Goal: Navigation & Orientation: Find specific page/section

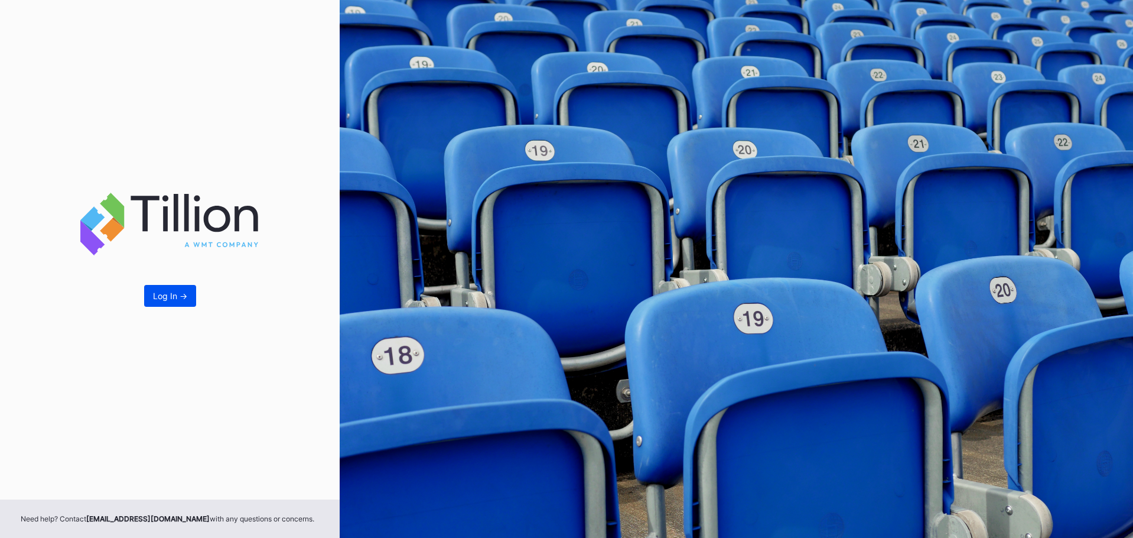
click at [157, 298] on div "Log In ->" at bounding box center [170, 296] width 34 height 10
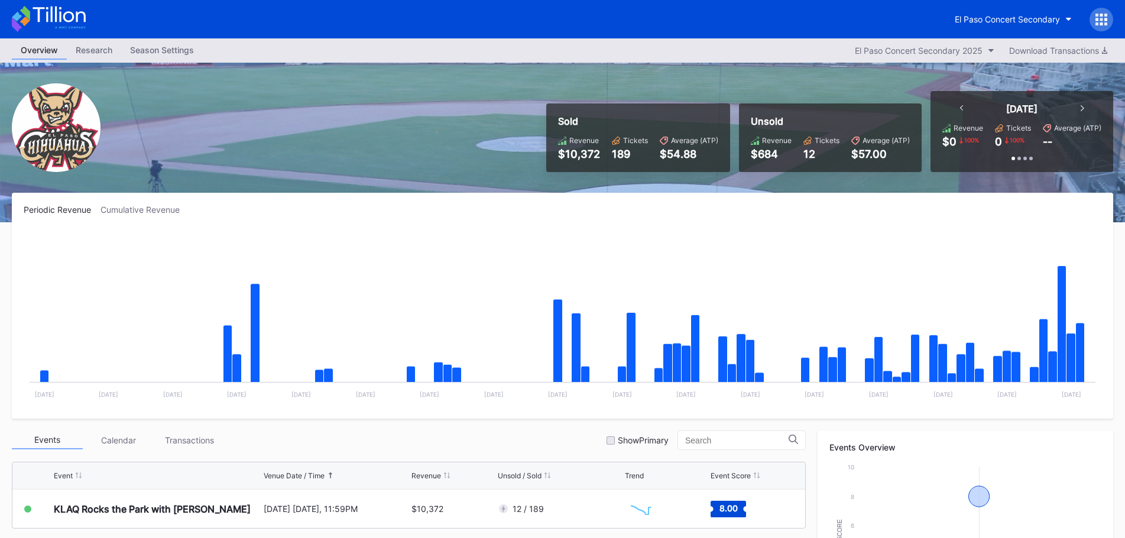
scroll to position [59, 0]
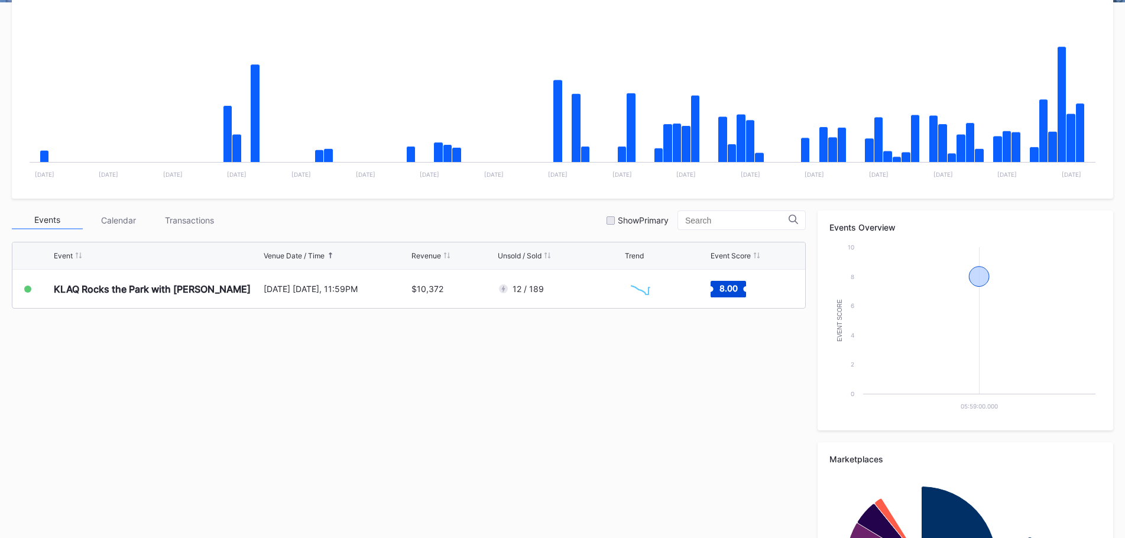
scroll to position [236, 0]
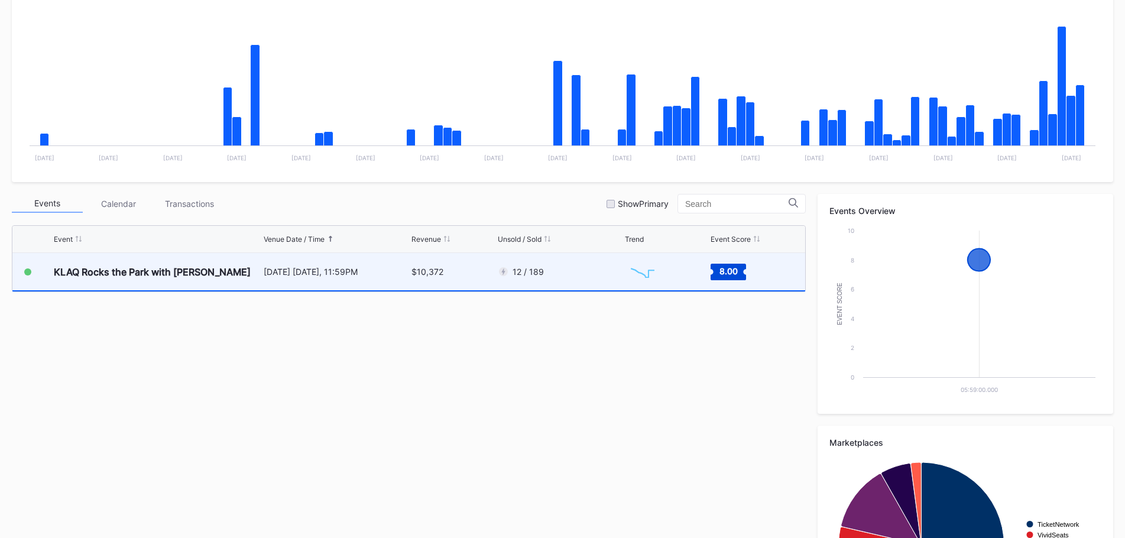
click at [552, 272] on div "12 / 189" at bounding box center [560, 271] width 124 height 37
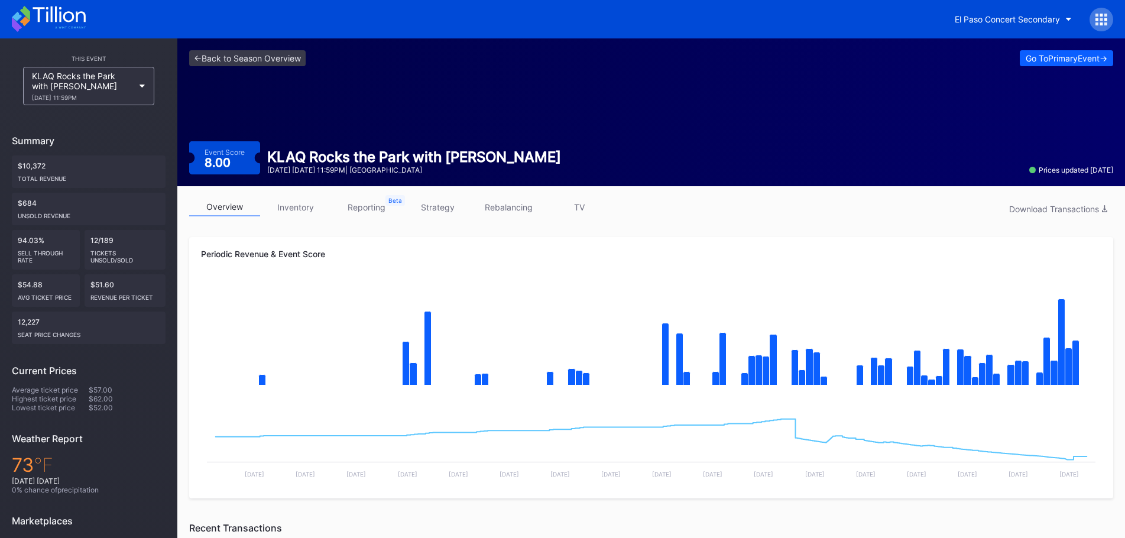
click at [443, 211] on link "strategy" at bounding box center [437, 207] width 71 height 18
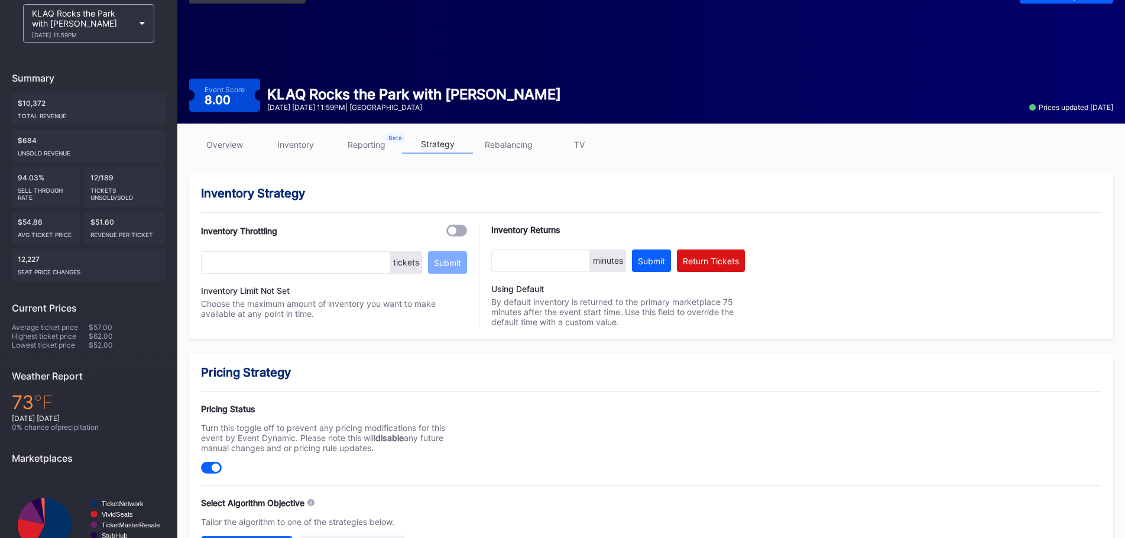
scroll to position [59, 0]
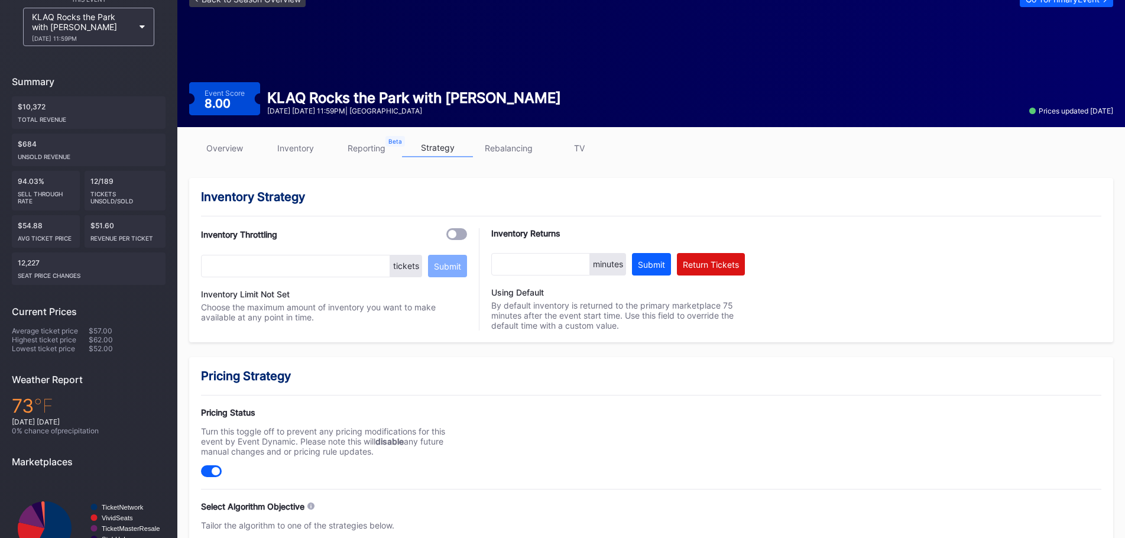
click at [521, 158] on div "overview inventory reporting strategy rebalancing TV" at bounding box center [651, 151] width 924 height 24
click at [522, 150] on link "rebalancing" at bounding box center [508, 148] width 71 height 18
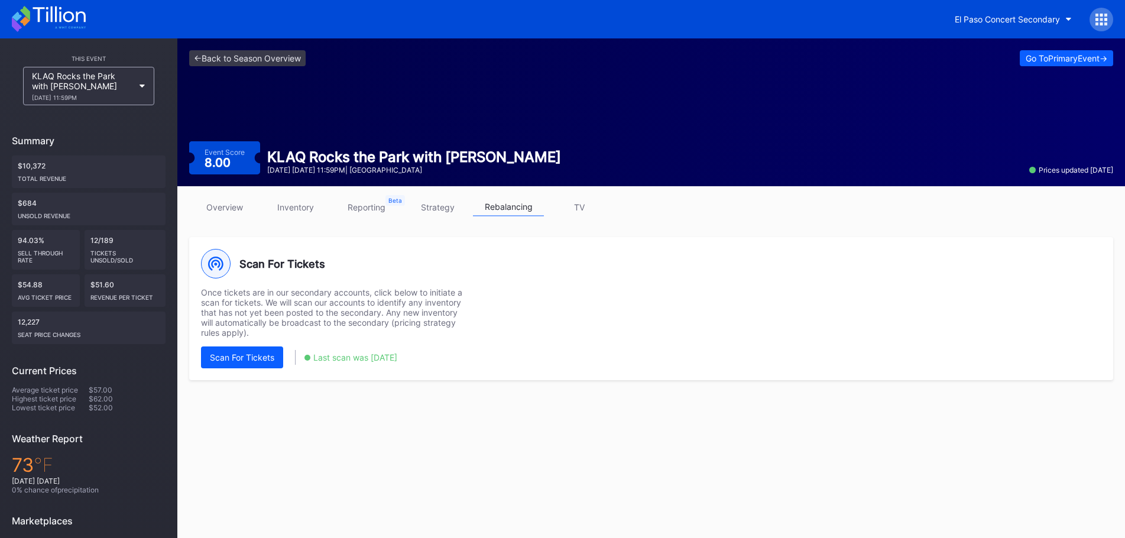
click at [227, 210] on link "overview" at bounding box center [224, 207] width 71 height 18
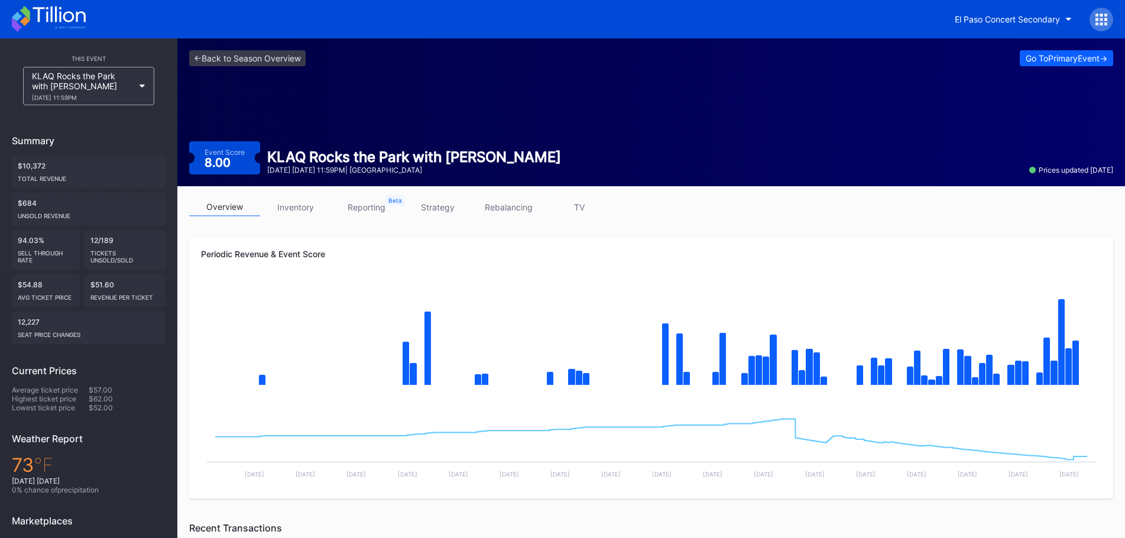
click at [287, 207] on link "inventory" at bounding box center [295, 207] width 71 height 18
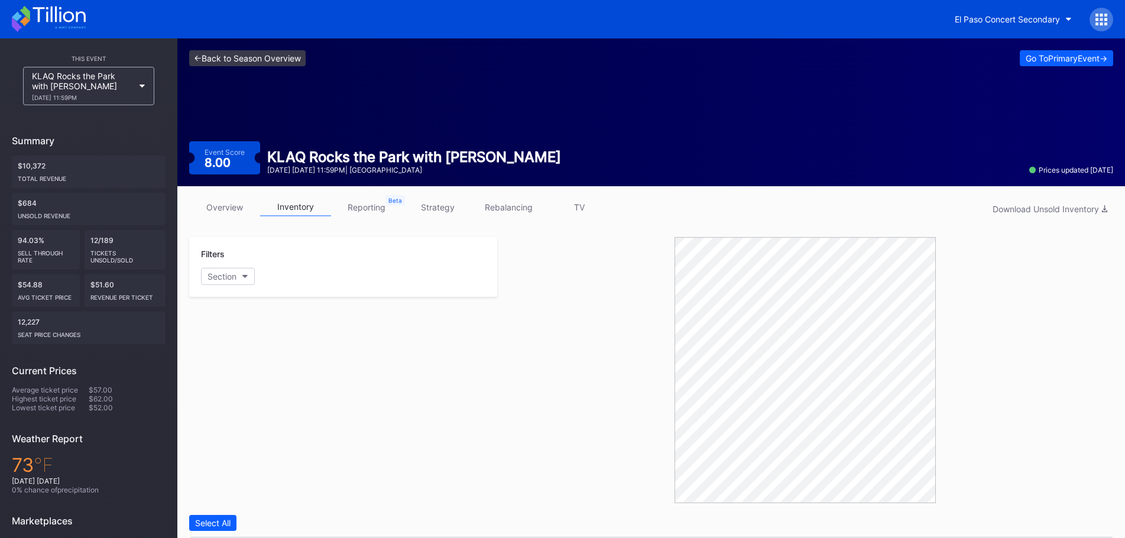
click at [248, 61] on link "<- Back to Season Overview" at bounding box center [247, 58] width 116 height 16
